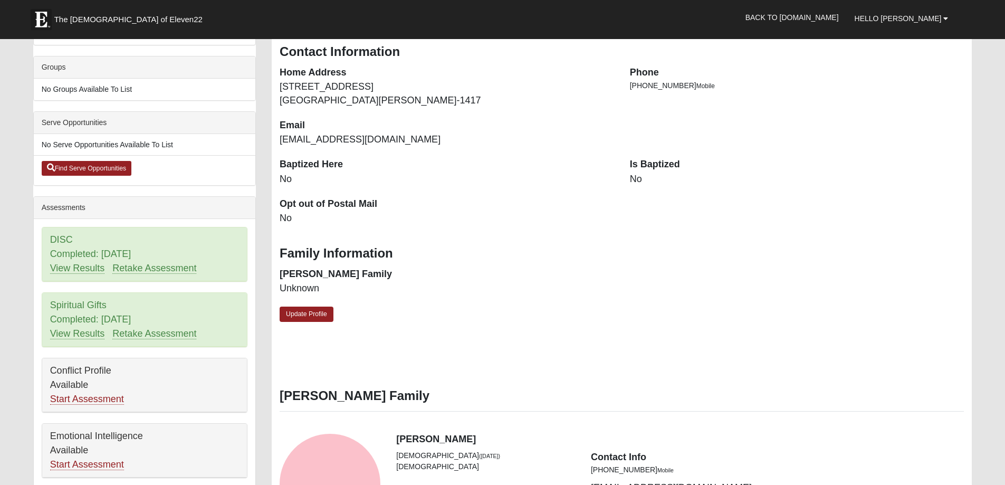
scroll to position [158, 0]
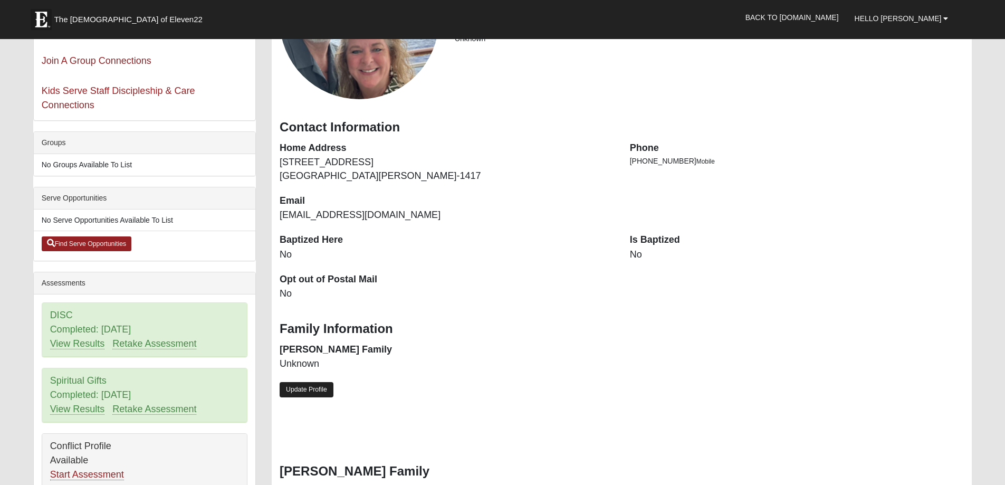
click at [300, 386] on link "Update Profile" at bounding box center [307, 389] width 54 height 15
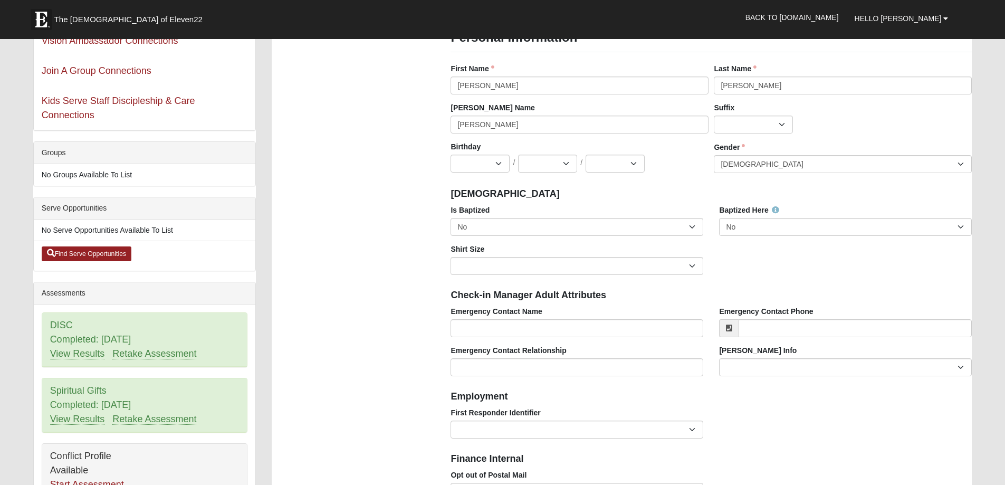
scroll to position [53, 0]
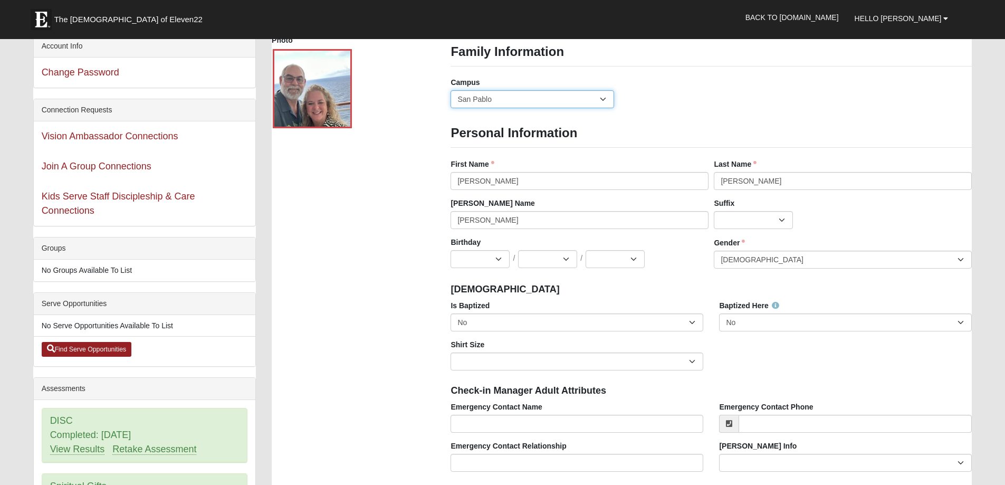
click at [502, 101] on select "Arlington Baymeadows Eleven22 Online [PERSON_NAME][GEOGRAPHIC_DATA] Jesup [GEOG…" at bounding box center [532, 99] width 163 height 18
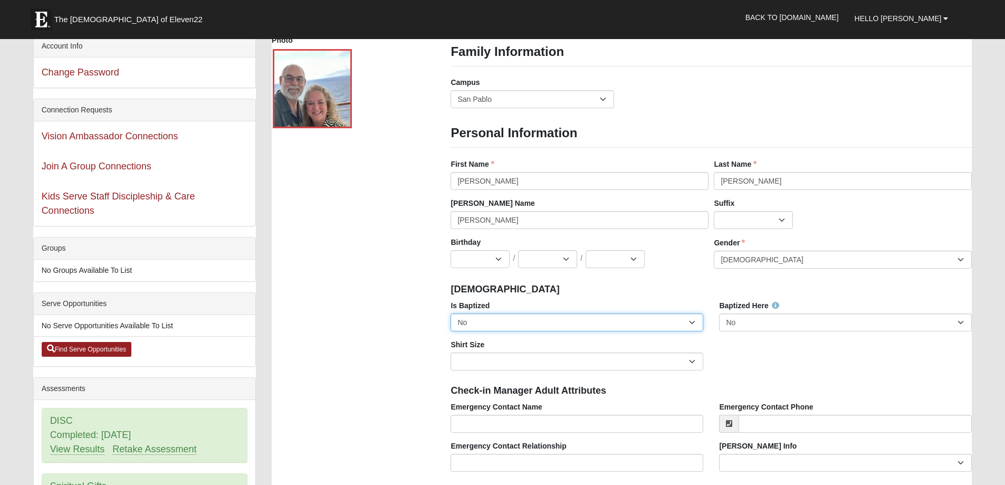
click at [500, 321] on select "No Yes" at bounding box center [577, 323] width 253 height 18
select select "True"
click at [451, 314] on select "No Yes" at bounding box center [577, 323] width 253 height 18
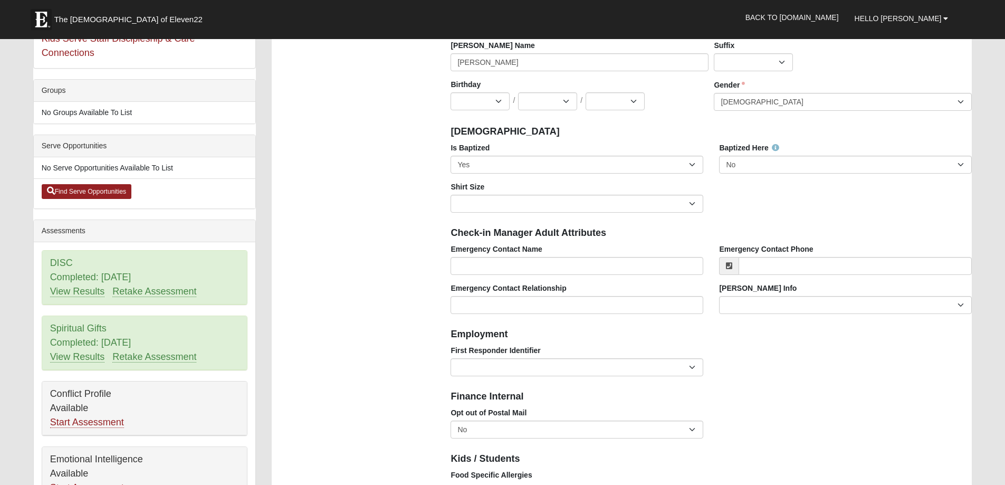
scroll to position [211, 0]
click at [493, 261] on input "Emergency Contact Name" at bounding box center [577, 266] width 253 height 18
type input "[PERSON_NAME]"
click at [800, 268] on input "Emergency Contact Phone" at bounding box center [855, 266] width 233 height 18
type input "[PHONE_NUMBER]"
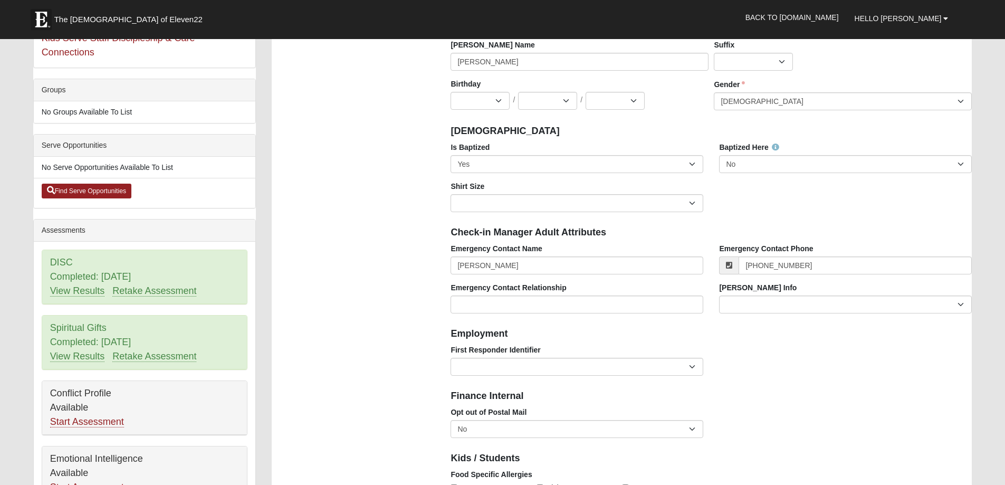
click at [762, 394] on h4 "Finance Internal" at bounding box center [711, 397] width 521 height 12
click at [540, 309] on input "Emergency Contact Relationship" at bounding box center [577, 305] width 253 height 18
type input "spouse"
click at [953, 425] on div "Opt out of Postal Mail No Yes" at bounding box center [711, 426] width 537 height 39
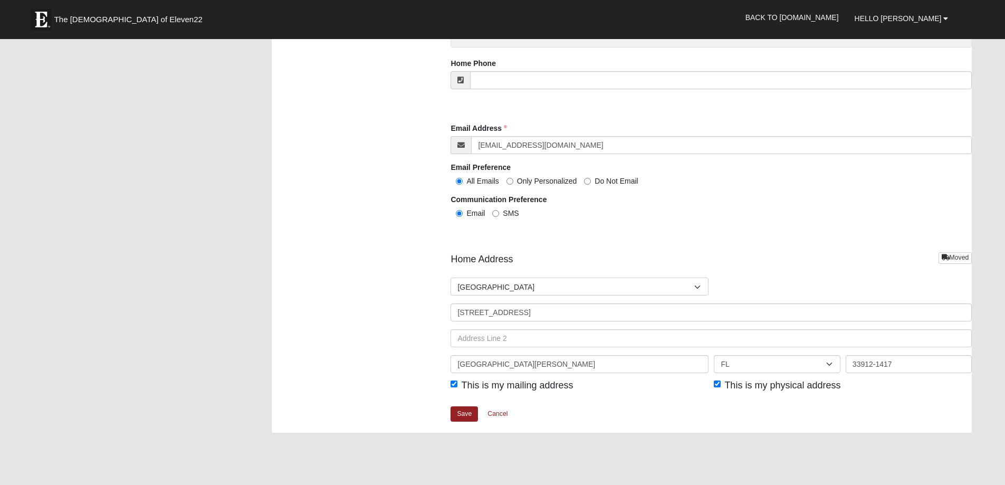
scroll to position [1161, 0]
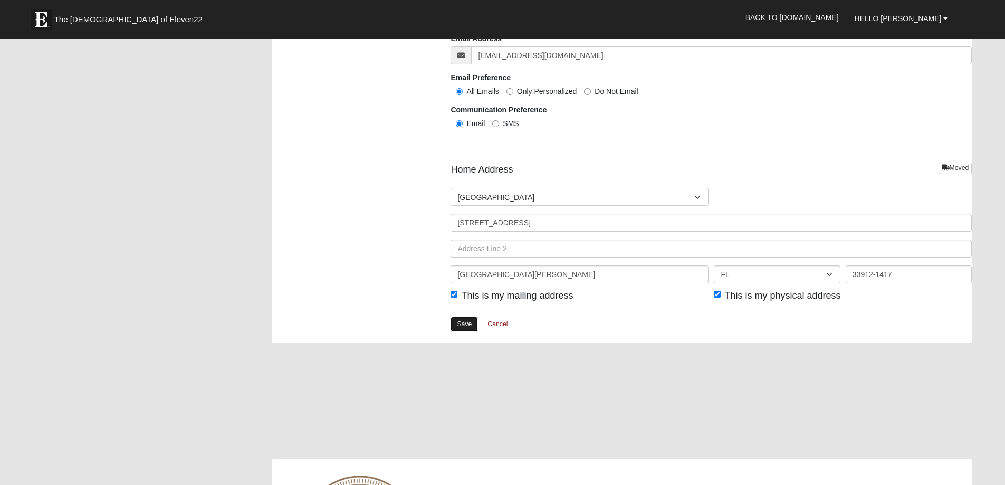
click at [461, 328] on link "Save" at bounding box center [464, 324] width 27 height 15
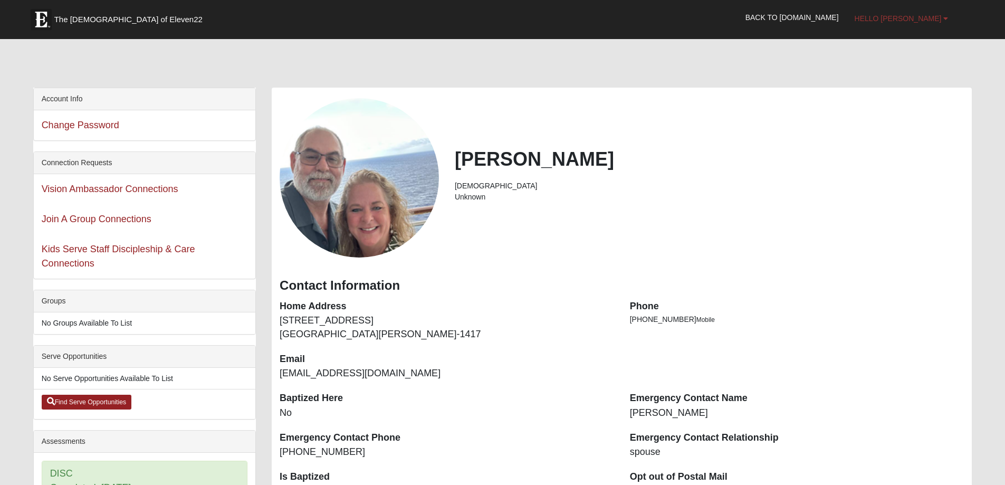
click at [918, 17] on span "Hello [PERSON_NAME]" at bounding box center [898, 18] width 87 height 8
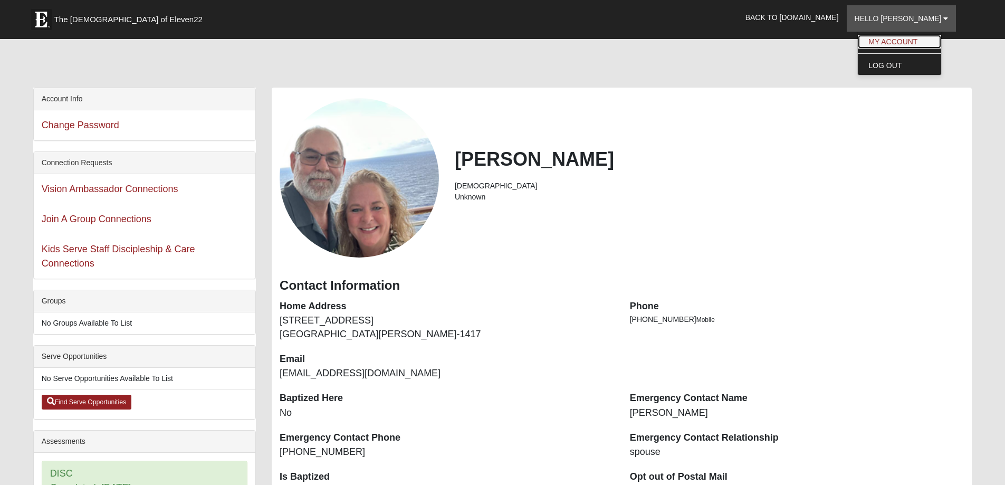
click at [908, 39] on link "My Account" at bounding box center [899, 42] width 83 height 14
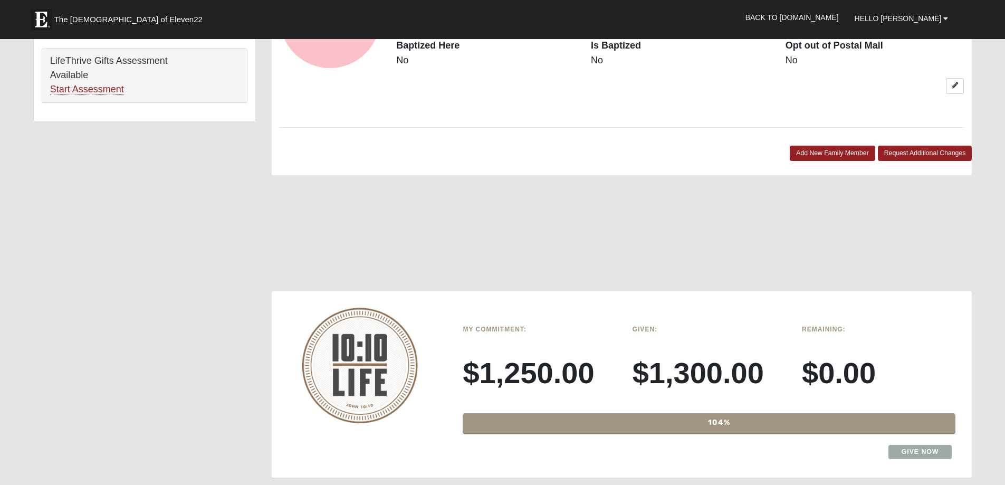
scroll to position [897, 0]
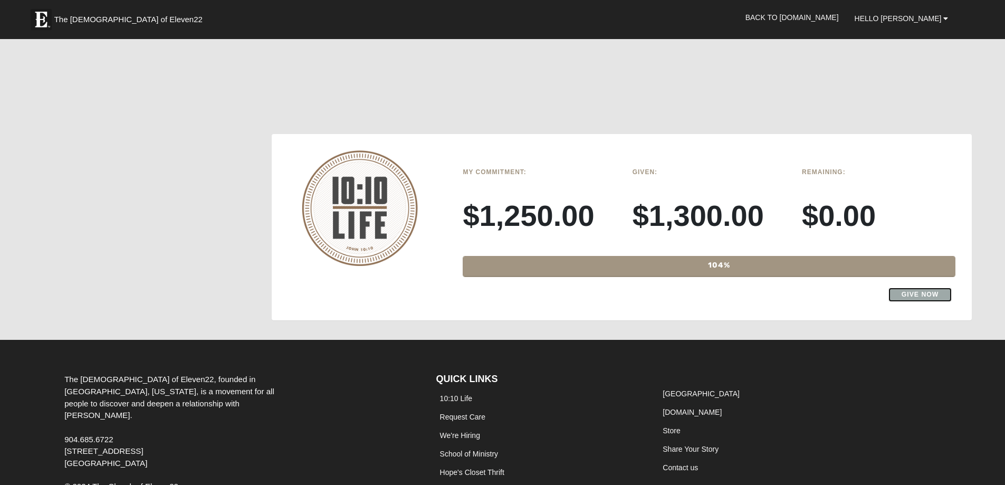
click at [908, 293] on link "Give Now" at bounding box center [921, 295] width 64 height 14
